Goal: Task Accomplishment & Management: Manage account settings

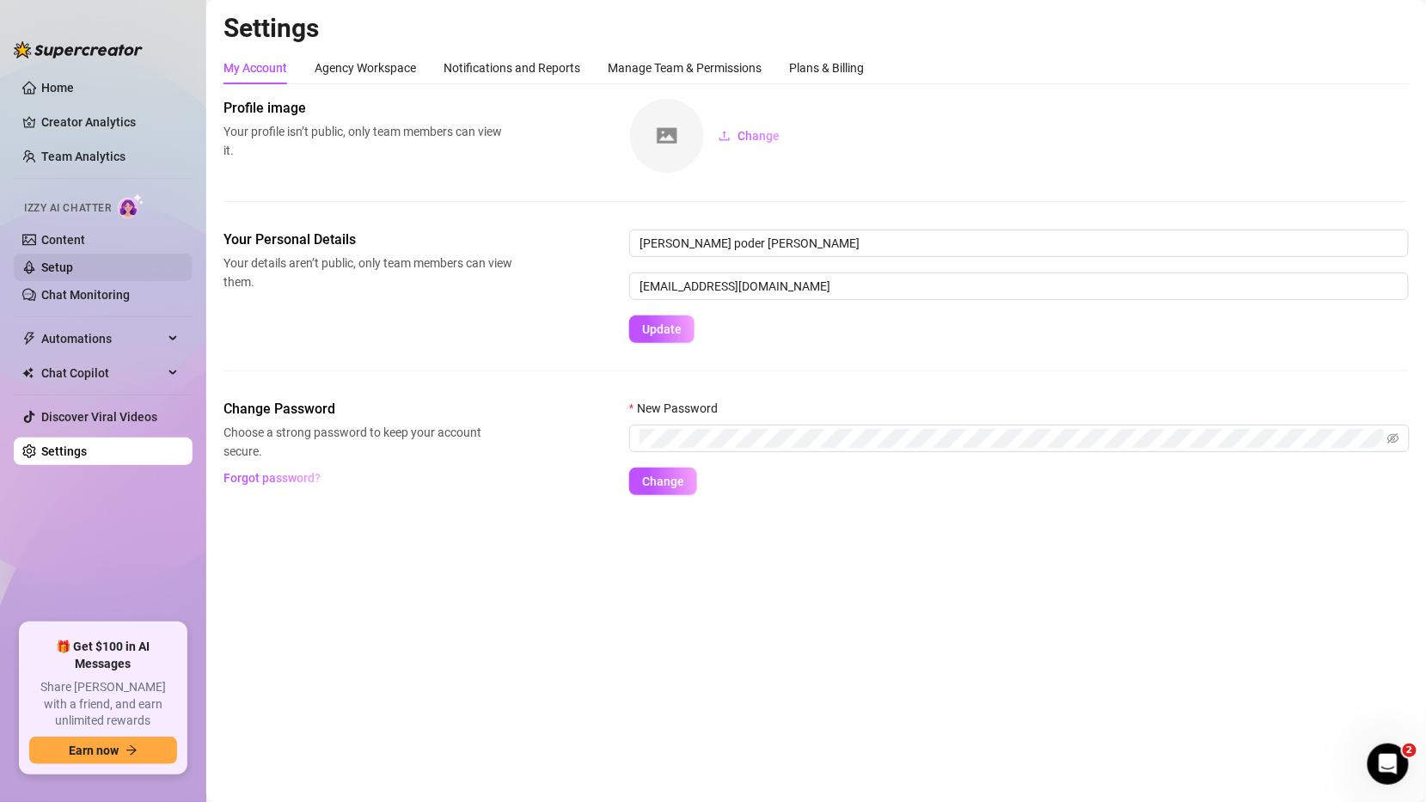
click at [68, 266] on link "Setup" at bounding box center [57, 267] width 32 height 14
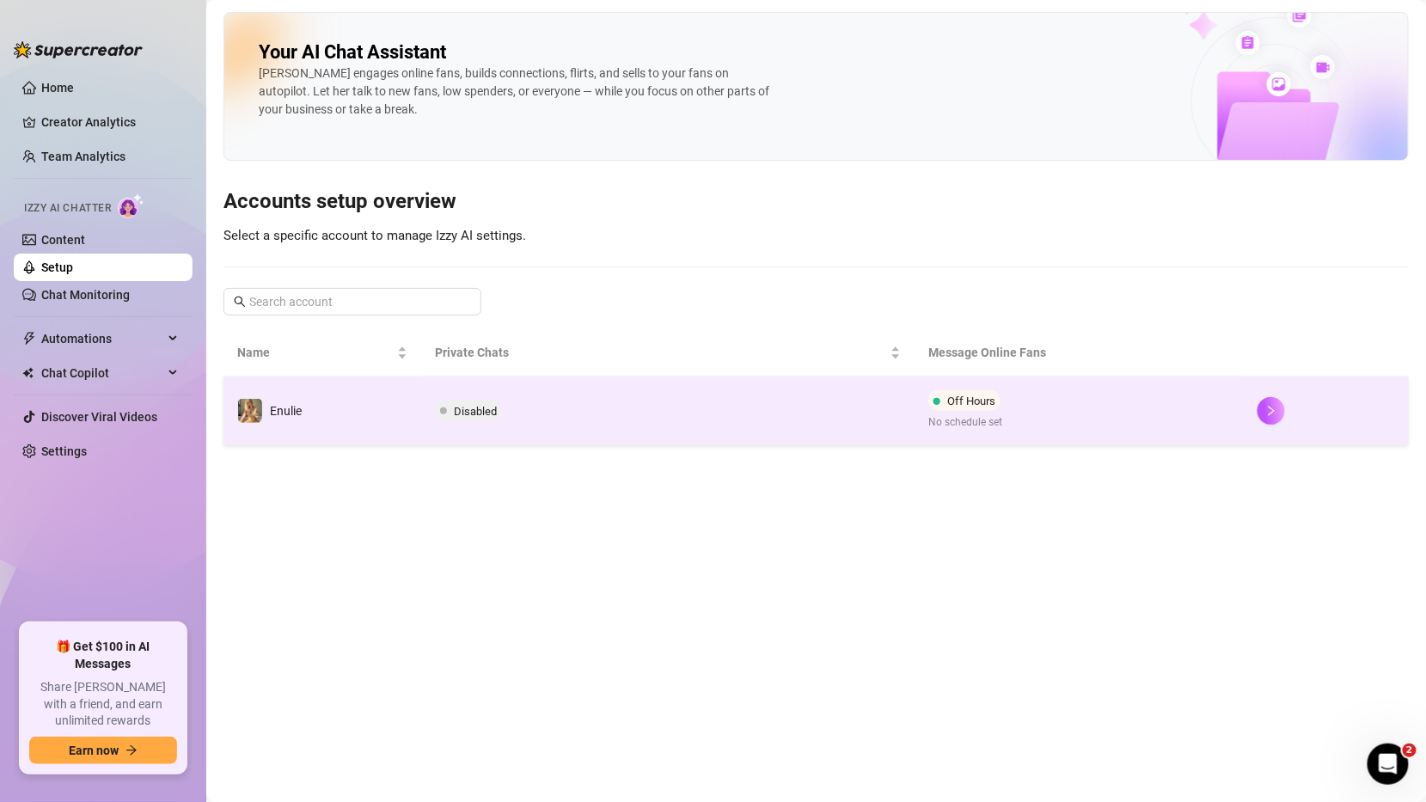
click at [717, 385] on td "Disabled" at bounding box center [668, 410] width 494 height 69
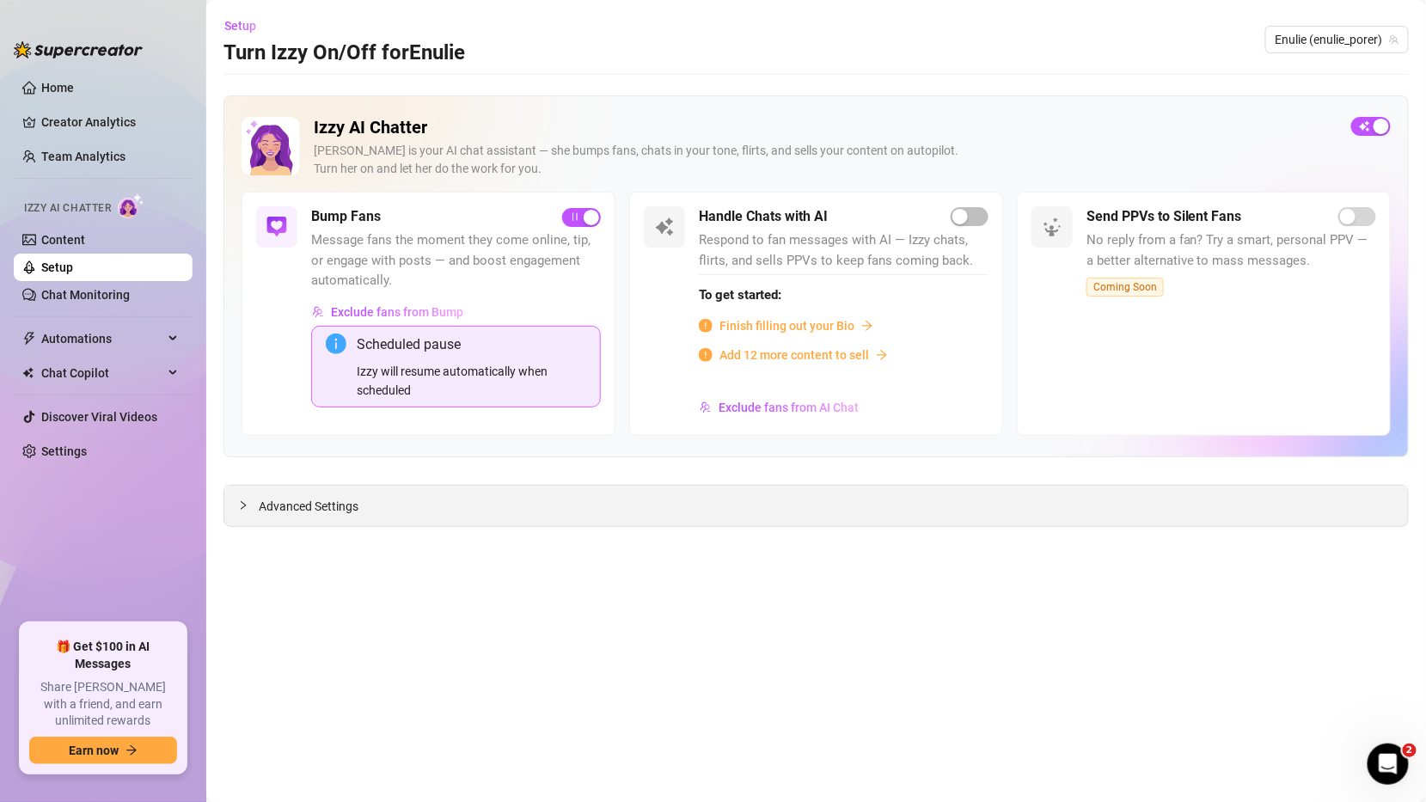
click at [224, 510] on div "Advanced Settings" at bounding box center [815, 505] width 1183 height 40
click at [238, 504] on icon "collapsed" at bounding box center [243, 505] width 10 height 10
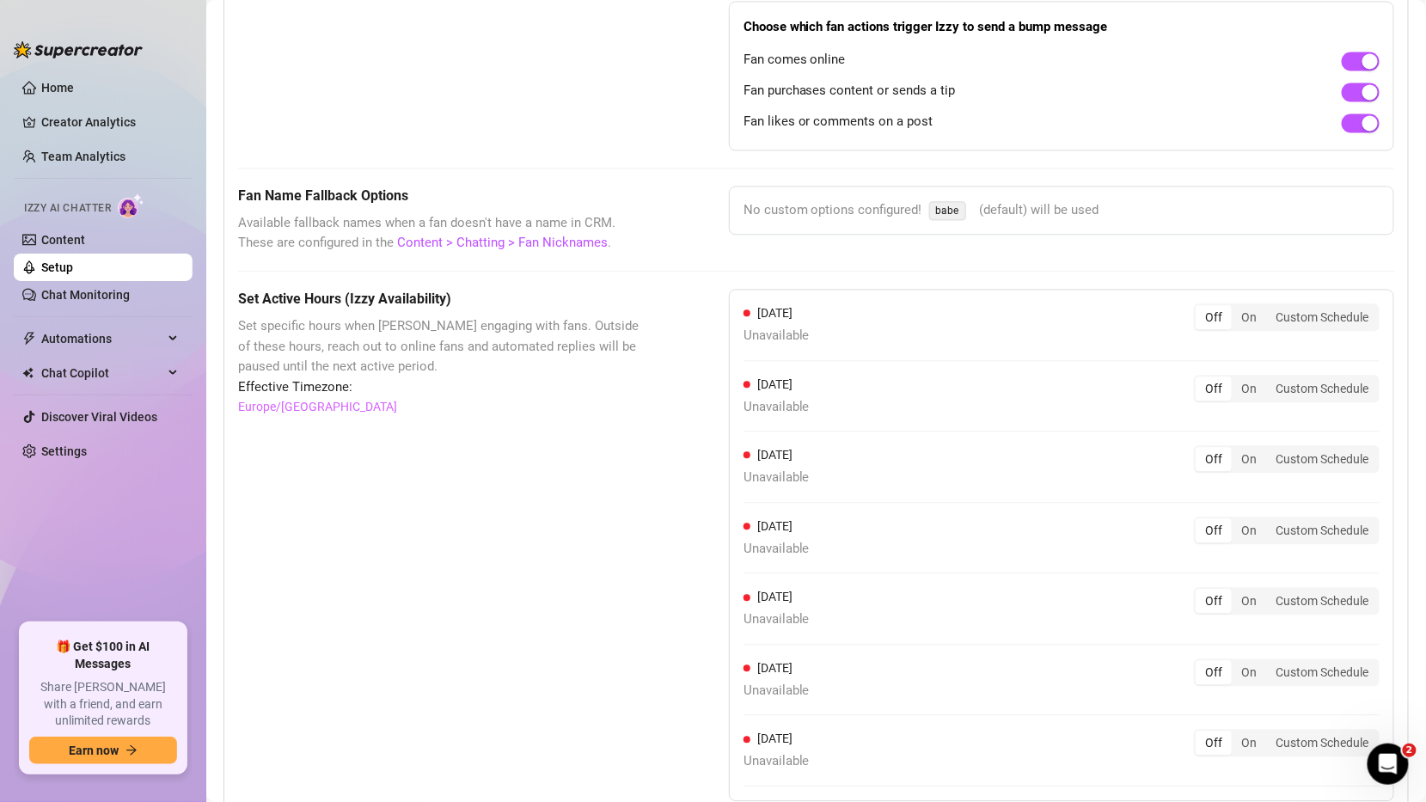
scroll to position [1428, 0]
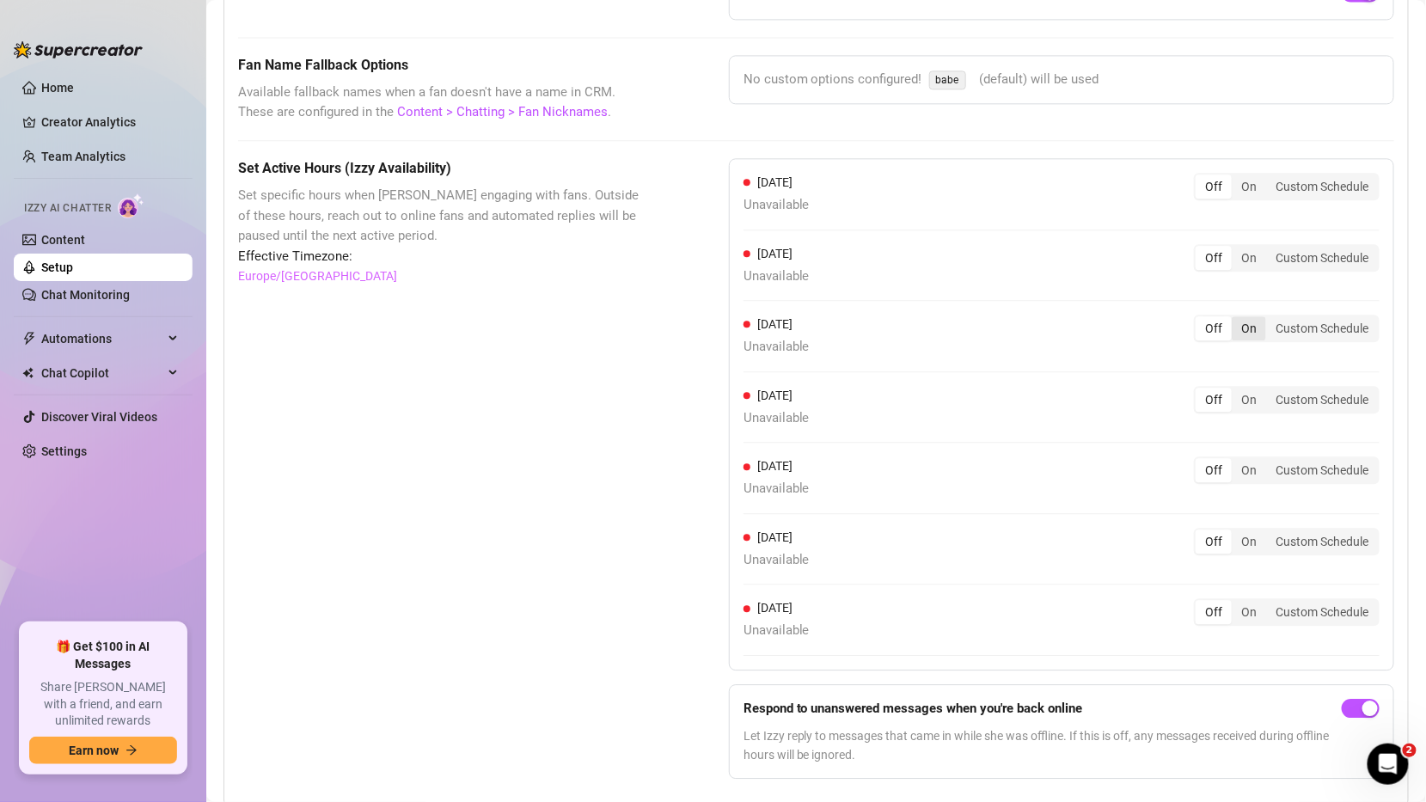
click at [1256, 328] on div "On" at bounding box center [1248, 328] width 34 height 24
click at [1236, 319] on input "On" at bounding box center [1236, 319] width 0 height 0
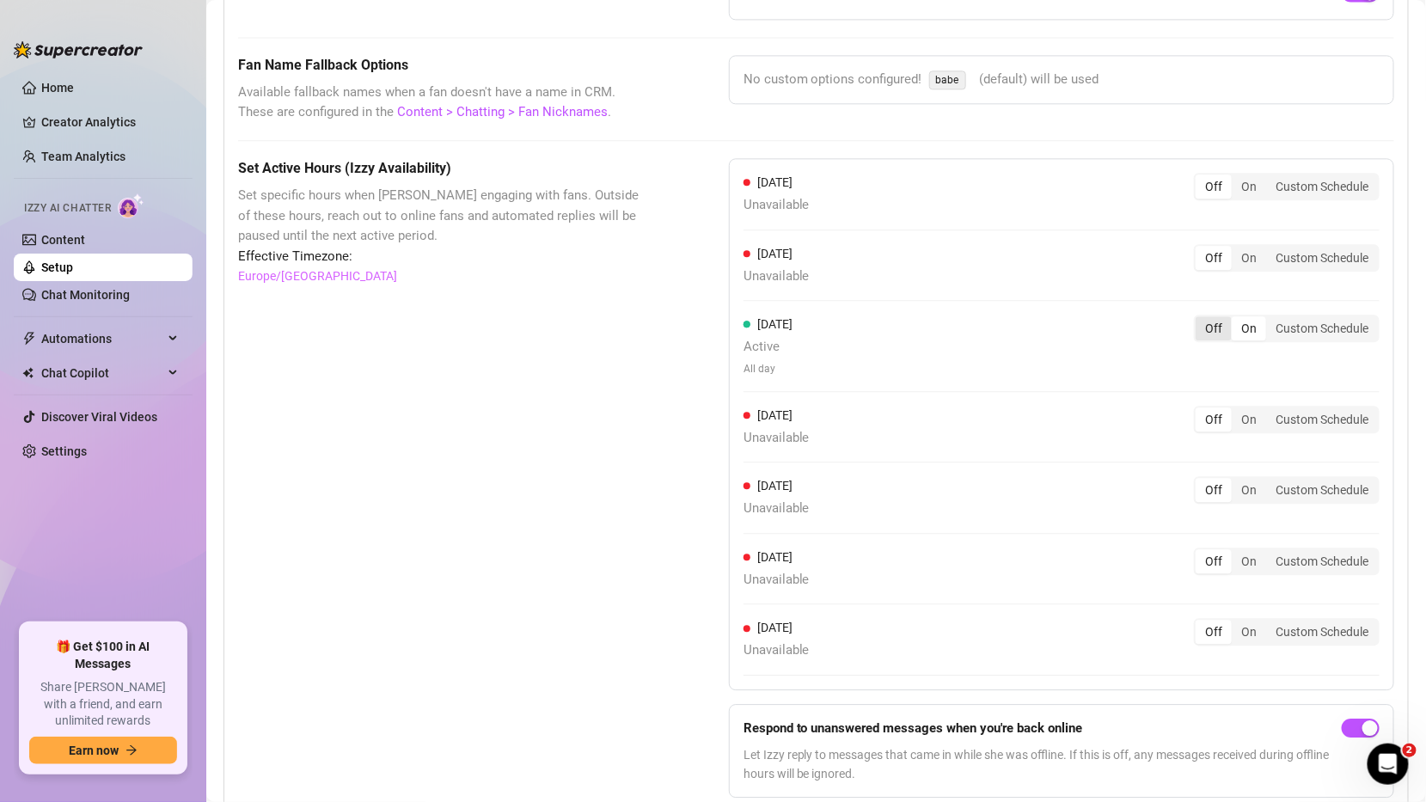
click at [1201, 329] on div "Off" at bounding box center [1213, 328] width 36 height 24
click at [1200, 319] on input "Off" at bounding box center [1200, 319] width 0 height 0
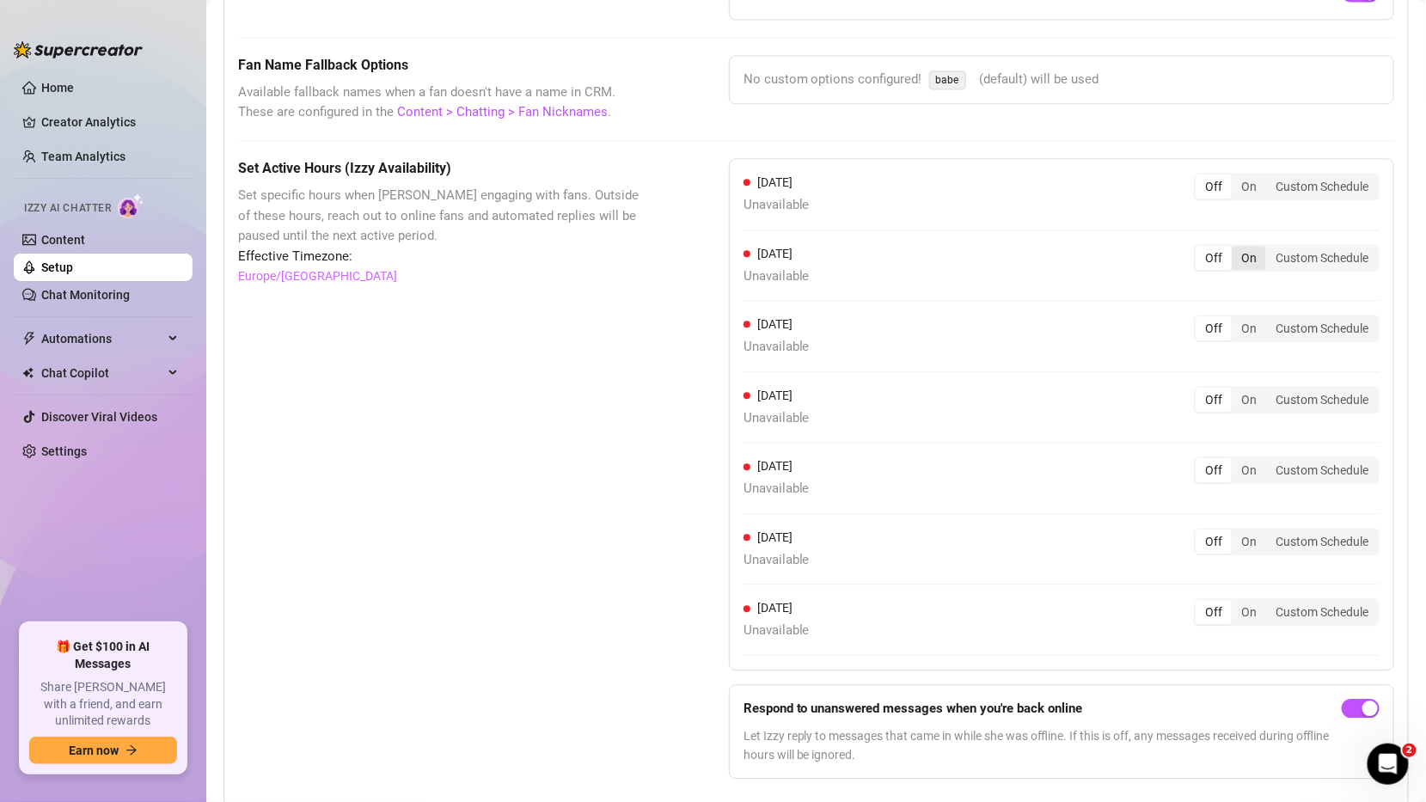
click at [1237, 254] on div "On" at bounding box center [1248, 258] width 34 height 24
click at [1236, 248] on input "On" at bounding box center [1236, 248] width 0 height 0
